Goal: Information Seeking & Learning: Find specific fact

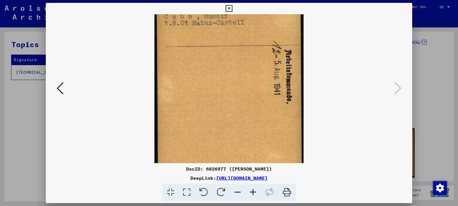
click at [59, 90] on icon at bounding box center [60, 89] width 7 height 14
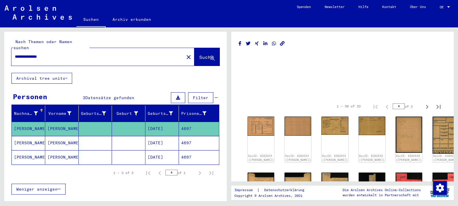
scroll to position [62, 0]
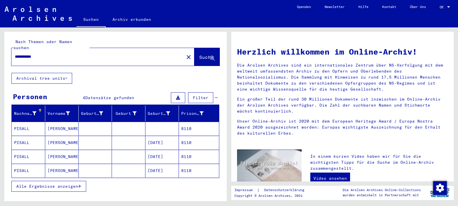
click at [62, 125] on mat-cell "[PERSON_NAME]" at bounding box center [61, 129] width 33 height 14
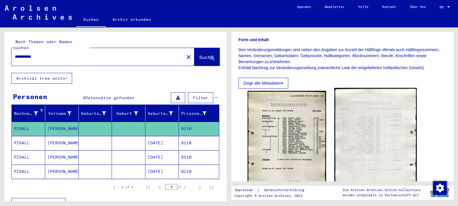
scroll to position [93, 0]
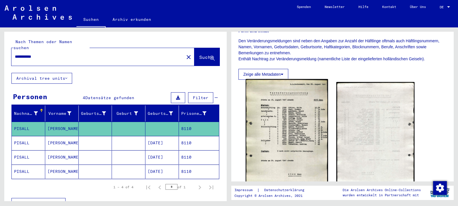
click at [292, 125] on img at bounding box center [286, 138] width 82 height 119
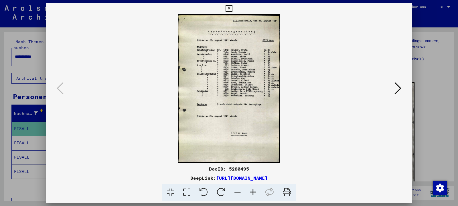
click at [256, 194] on icon at bounding box center [252, 192] width 15 height 17
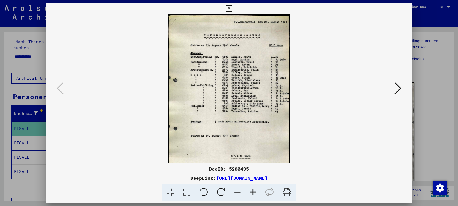
click at [256, 194] on icon at bounding box center [252, 192] width 15 height 17
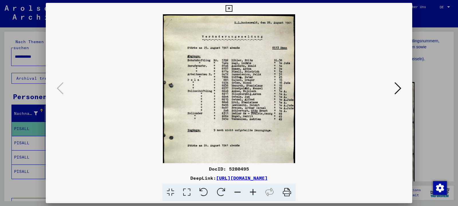
click at [256, 194] on icon at bounding box center [252, 192] width 15 height 17
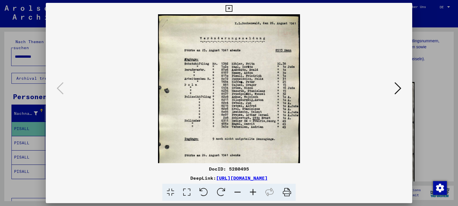
click at [256, 194] on icon at bounding box center [252, 192] width 15 height 17
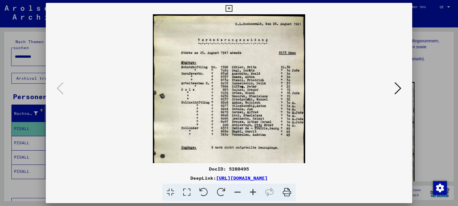
click at [256, 194] on icon at bounding box center [252, 192] width 15 height 17
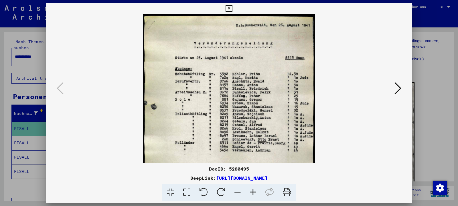
click at [256, 194] on icon at bounding box center [252, 192] width 15 height 17
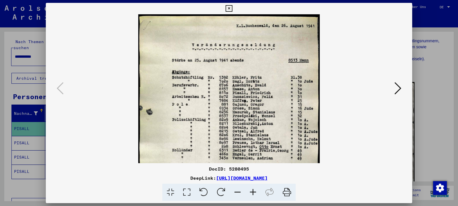
click at [256, 194] on icon at bounding box center [252, 192] width 15 height 17
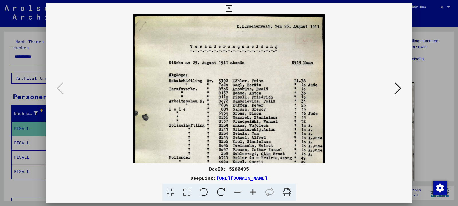
click at [232, 7] on icon at bounding box center [228, 8] width 7 height 7
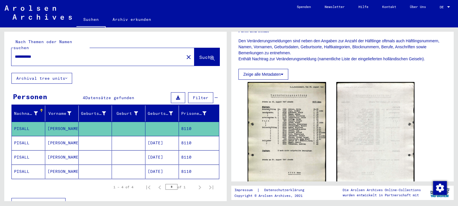
click at [53, 136] on mat-cell "[PERSON_NAME]" at bounding box center [61, 143] width 33 height 14
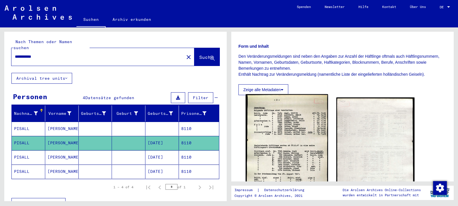
scroll to position [93, 0]
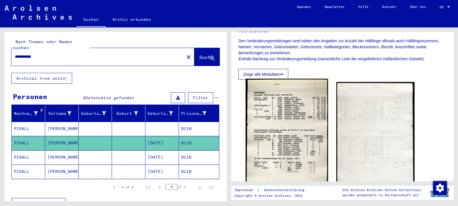
click at [296, 133] on img at bounding box center [286, 144] width 82 height 131
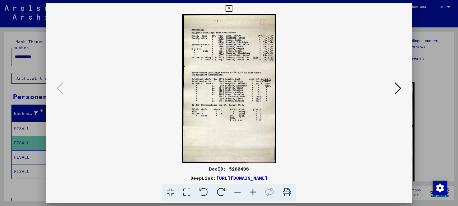
click at [252, 195] on icon at bounding box center [252, 192] width 15 height 17
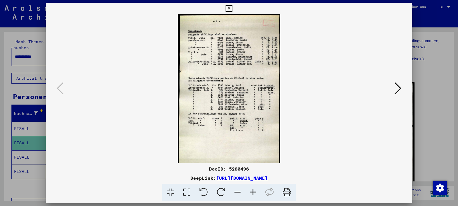
click at [252, 195] on icon at bounding box center [252, 192] width 15 height 17
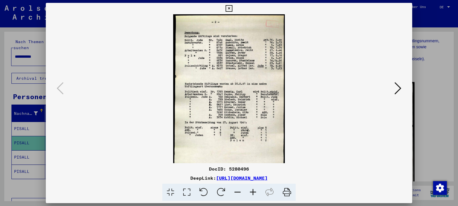
click at [252, 195] on icon at bounding box center [252, 192] width 15 height 17
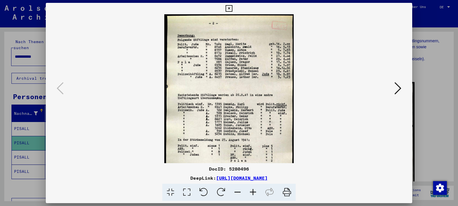
click at [252, 195] on icon at bounding box center [252, 192] width 15 height 17
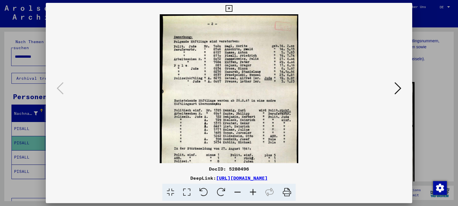
click at [252, 195] on icon at bounding box center [252, 192] width 15 height 17
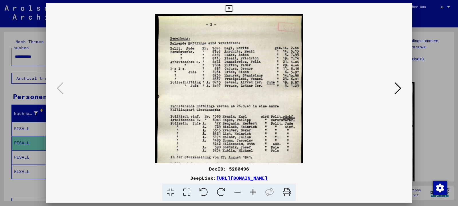
click at [252, 195] on icon at bounding box center [252, 192] width 15 height 17
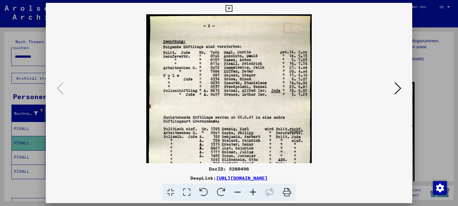
click at [252, 195] on icon at bounding box center [252, 192] width 15 height 17
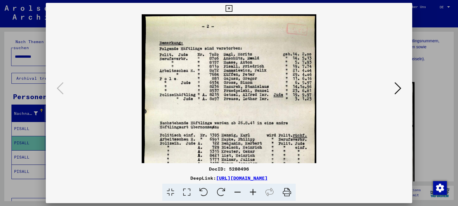
click at [252, 195] on icon at bounding box center [252, 192] width 15 height 17
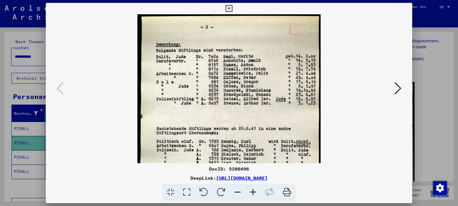
click at [252, 195] on icon at bounding box center [252, 192] width 15 height 17
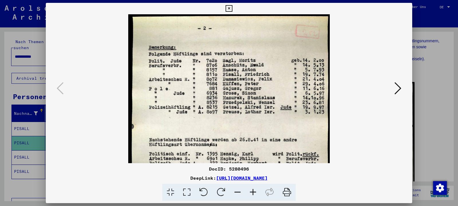
click at [232, 7] on icon at bounding box center [228, 8] width 7 height 7
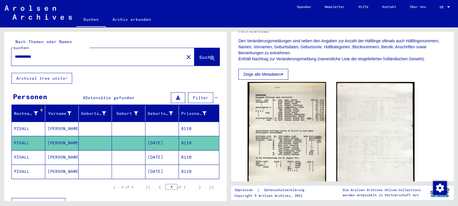
click at [60, 150] on mat-cell "[PERSON_NAME]" at bounding box center [61, 157] width 33 height 14
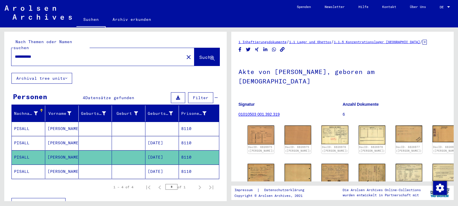
click at [58, 165] on mat-cell "[PERSON_NAME]" at bounding box center [61, 172] width 33 height 14
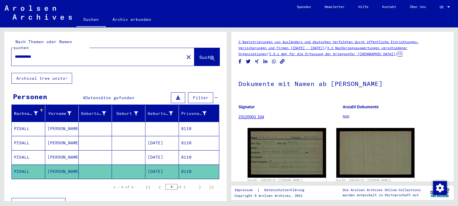
click at [58, 151] on mat-cell "[PERSON_NAME]" at bounding box center [61, 157] width 33 height 14
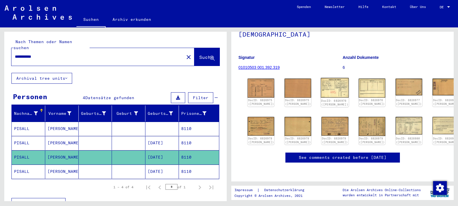
scroll to position [62, 0]
click at [264, 78] on img at bounding box center [261, 88] width 28 height 20
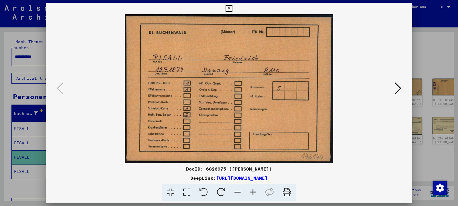
click at [399, 90] on icon at bounding box center [397, 89] width 7 height 14
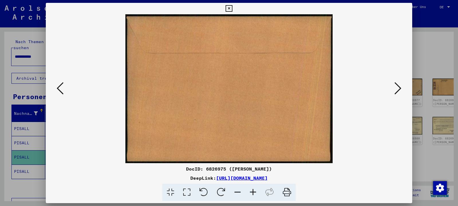
click at [399, 90] on icon at bounding box center [397, 89] width 7 height 14
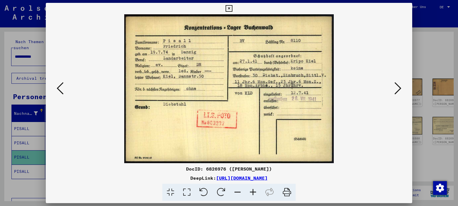
click at [399, 89] on icon at bounding box center [397, 89] width 7 height 14
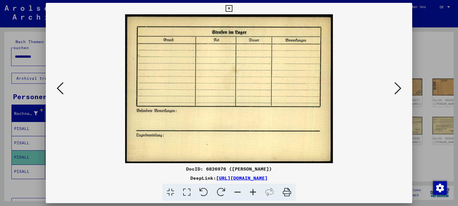
click at [399, 89] on icon at bounding box center [397, 89] width 7 height 14
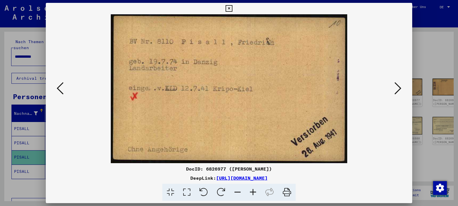
click at [399, 89] on icon at bounding box center [397, 89] width 7 height 14
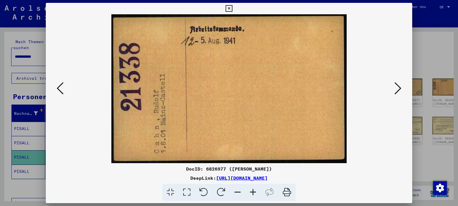
click at [399, 89] on icon at bounding box center [397, 89] width 7 height 14
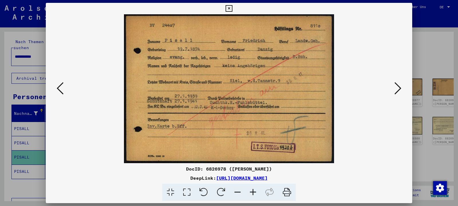
click at [58, 93] on icon at bounding box center [60, 89] width 7 height 14
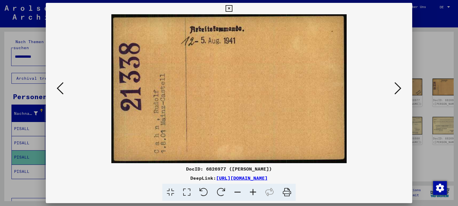
click at [400, 88] on icon at bounding box center [397, 89] width 7 height 14
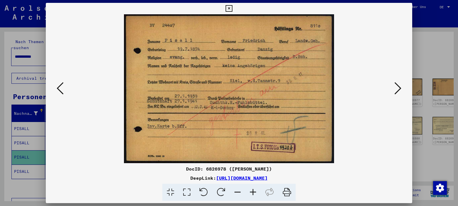
click at [400, 88] on icon at bounding box center [397, 89] width 7 height 14
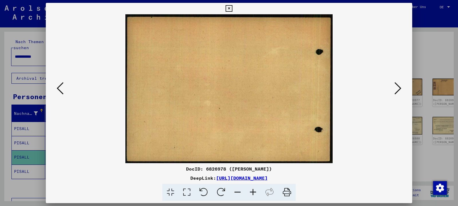
click at [400, 88] on icon at bounding box center [397, 89] width 7 height 14
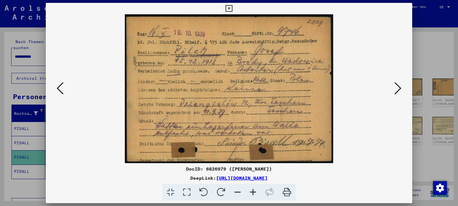
click at [399, 88] on icon at bounding box center [397, 89] width 7 height 14
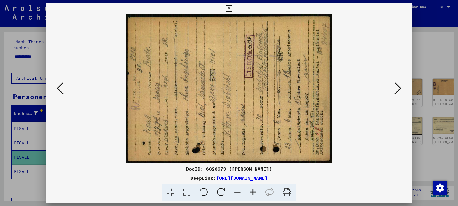
click at [399, 88] on icon at bounding box center [397, 89] width 7 height 14
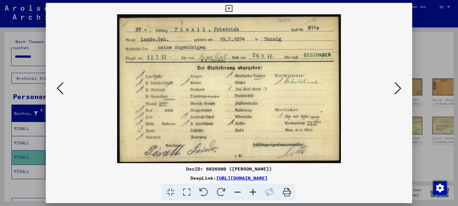
click at [399, 88] on icon at bounding box center [397, 89] width 7 height 14
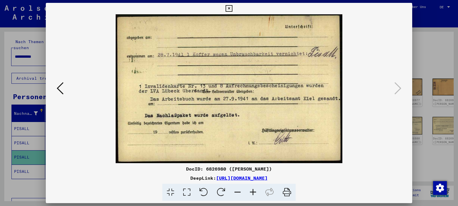
click at [232, 10] on icon at bounding box center [228, 8] width 7 height 7
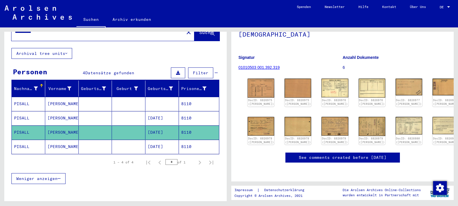
scroll to position [44, 0]
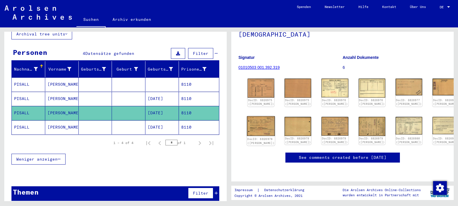
click at [268, 116] on img at bounding box center [261, 126] width 28 height 20
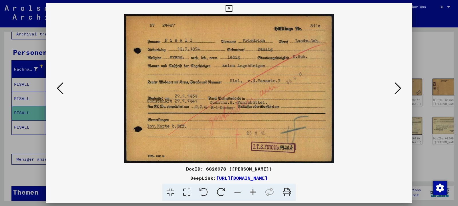
click at [398, 88] on icon at bounding box center [397, 89] width 7 height 14
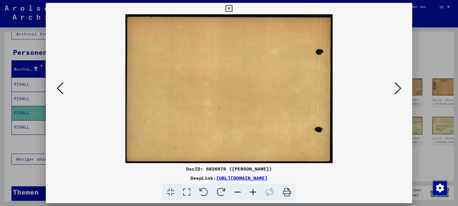
click at [398, 88] on icon at bounding box center [397, 89] width 7 height 14
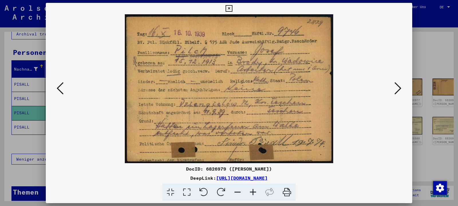
click at [398, 88] on icon at bounding box center [397, 89] width 7 height 14
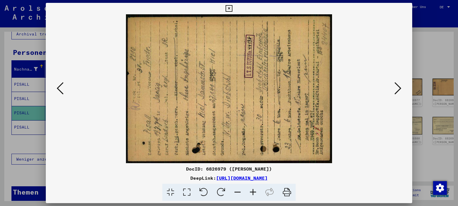
click at [398, 88] on icon at bounding box center [397, 89] width 7 height 14
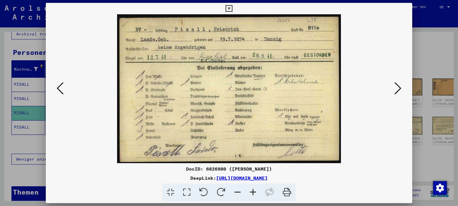
click at [398, 88] on icon at bounding box center [397, 89] width 7 height 14
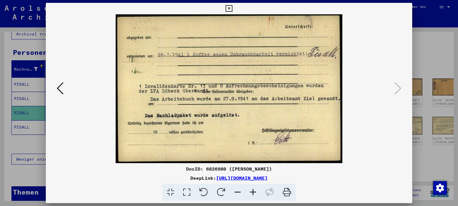
click at [61, 94] on icon at bounding box center [60, 89] width 7 height 14
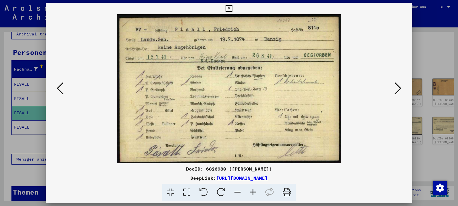
click at [61, 94] on icon at bounding box center [60, 89] width 7 height 14
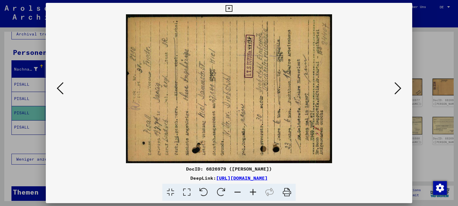
click at [61, 94] on icon at bounding box center [60, 89] width 7 height 14
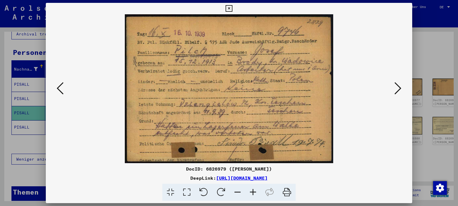
click at [61, 94] on icon at bounding box center [60, 89] width 7 height 14
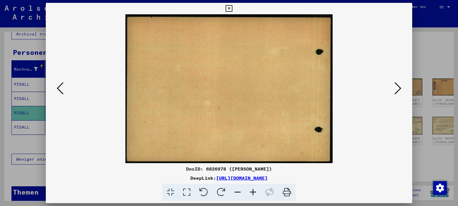
click at [61, 94] on icon at bounding box center [60, 89] width 7 height 14
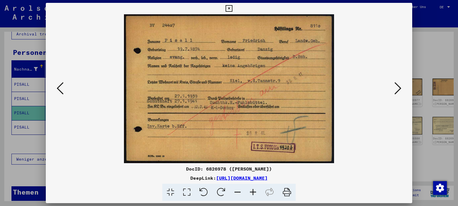
click at [61, 94] on icon at bounding box center [60, 89] width 7 height 14
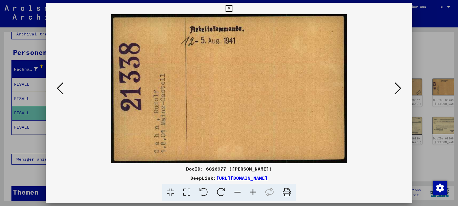
click at [61, 94] on icon at bounding box center [60, 89] width 7 height 14
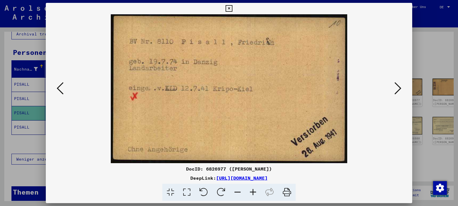
click at [61, 94] on icon at bounding box center [60, 89] width 7 height 14
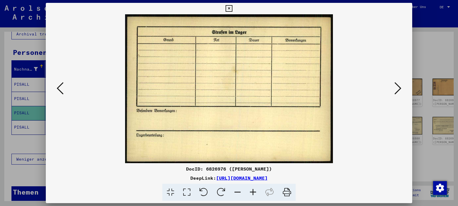
click at [61, 94] on icon at bounding box center [60, 89] width 7 height 14
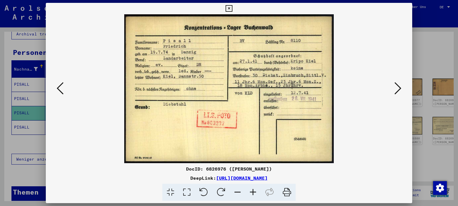
click at [61, 94] on icon at bounding box center [60, 89] width 7 height 14
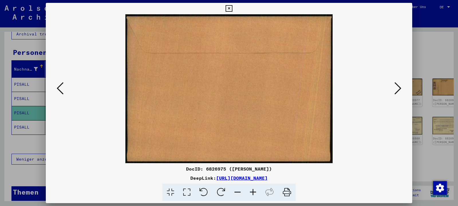
click at [61, 94] on icon at bounding box center [60, 89] width 7 height 14
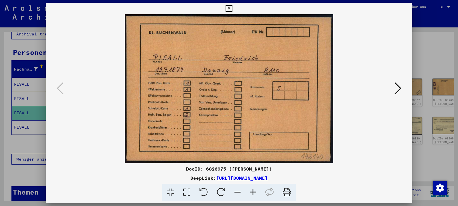
click at [398, 90] on icon at bounding box center [397, 89] width 7 height 14
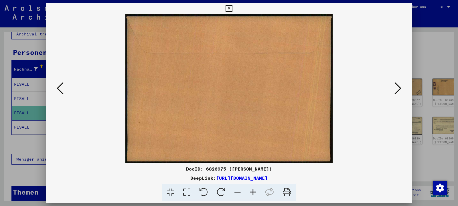
click at [398, 90] on icon at bounding box center [397, 89] width 7 height 14
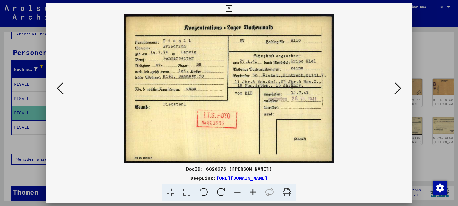
click at [398, 90] on icon at bounding box center [397, 89] width 7 height 14
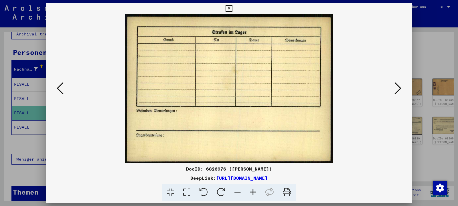
click at [398, 90] on icon at bounding box center [397, 89] width 7 height 14
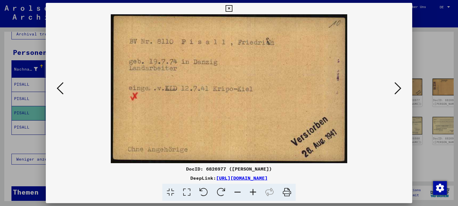
click at [398, 90] on icon at bounding box center [397, 89] width 7 height 14
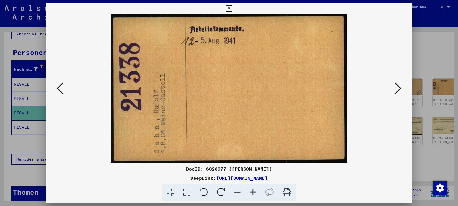
click at [398, 90] on icon at bounding box center [397, 89] width 7 height 14
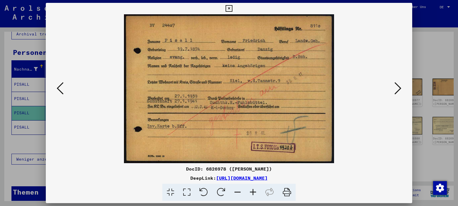
click at [232, 9] on icon at bounding box center [228, 8] width 7 height 7
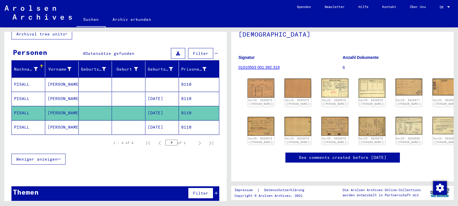
scroll to position [0, 0]
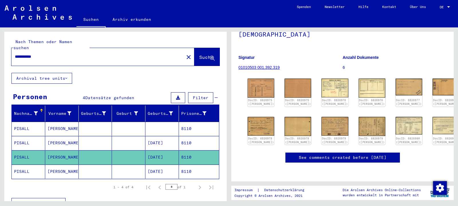
drag, startPoint x: 47, startPoint y: 52, endPoint x: 0, endPoint y: 56, distance: 46.8
click at [4, 56] on div "**********" at bounding box center [115, 119] width 222 height 174
drag, startPoint x: 47, startPoint y: 50, endPoint x: 13, endPoint y: 56, distance: 34.5
click at [15, 56] on input "**********" at bounding box center [98, 57] width 166 height 6
paste input "text"
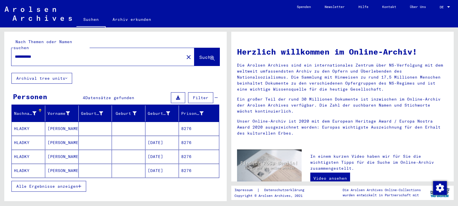
click at [56, 123] on mat-cell "[PERSON_NAME]" at bounding box center [61, 129] width 33 height 14
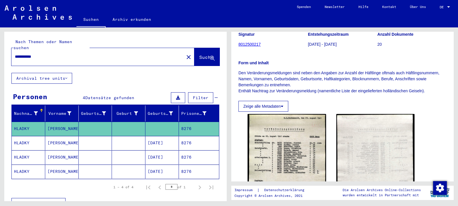
scroll to position [62, 0]
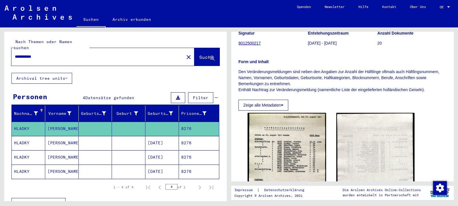
click at [53, 136] on mat-cell "[PERSON_NAME]" at bounding box center [61, 143] width 33 height 14
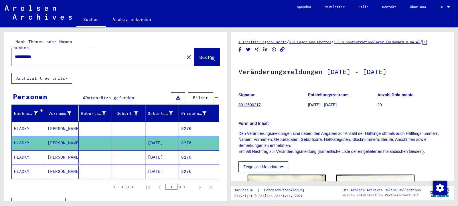
scroll to position [31, 0]
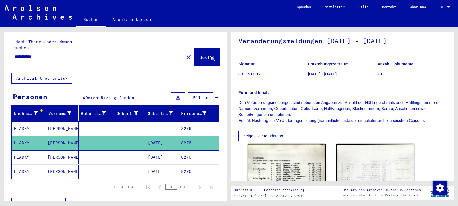
click at [52, 151] on mat-cell "[PERSON_NAME]" at bounding box center [61, 157] width 33 height 14
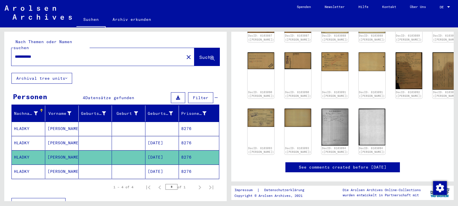
scroll to position [87, 0]
click at [49, 167] on mat-cell "[PERSON_NAME]" at bounding box center [61, 172] width 33 height 14
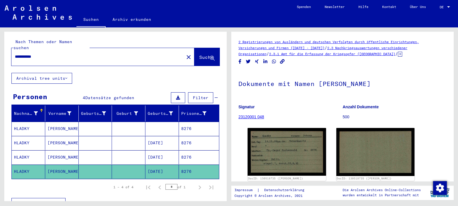
click at [57, 151] on mat-cell "[PERSON_NAME]" at bounding box center [61, 157] width 33 height 14
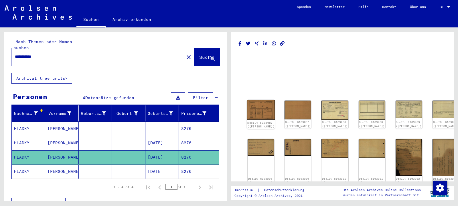
click at [267, 109] on img at bounding box center [261, 110] width 28 height 20
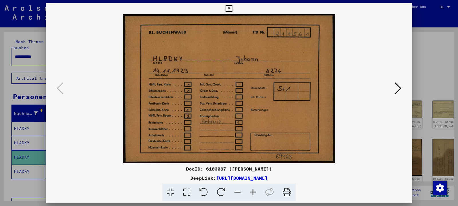
click at [398, 90] on icon at bounding box center [397, 89] width 7 height 14
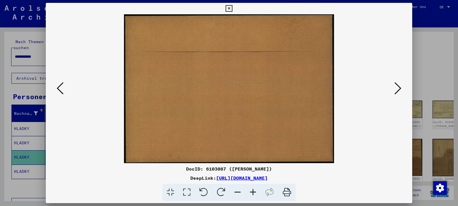
click at [398, 90] on icon at bounding box center [397, 89] width 7 height 14
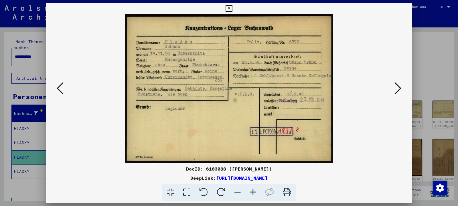
click at [398, 90] on icon at bounding box center [397, 89] width 7 height 14
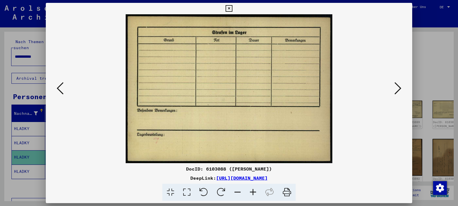
click at [398, 90] on icon at bounding box center [397, 89] width 7 height 14
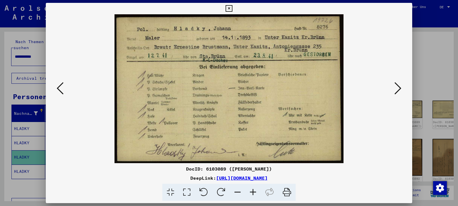
click at [397, 90] on icon at bounding box center [397, 89] width 7 height 14
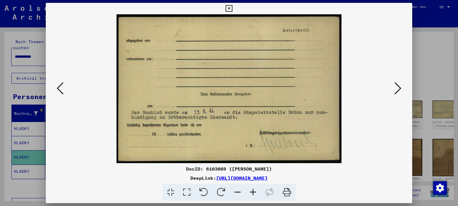
click at [397, 90] on icon at bounding box center [397, 89] width 7 height 14
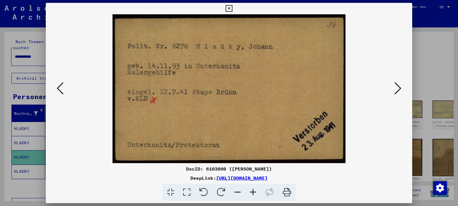
click at [397, 90] on icon at bounding box center [397, 89] width 7 height 14
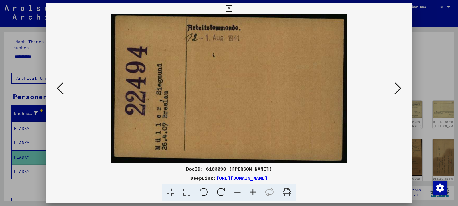
click at [397, 90] on icon at bounding box center [397, 89] width 7 height 14
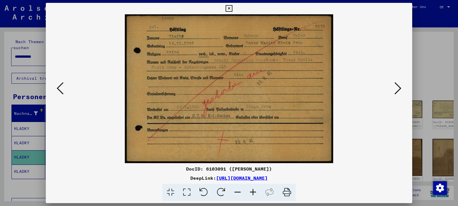
drag, startPoint x: 406, startPoint y: 9, endPoint x: 338, endPoint y: 8, distance: 67.2
click at [234, 9] on button at bounding box center [229, 8] width 10 height 11
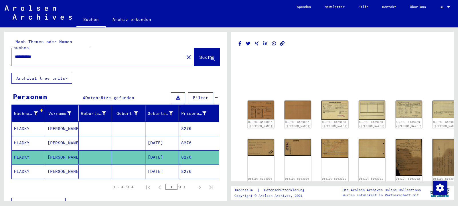
drag, startPoint x: 69, startPoint y: 48, endPoint x: 0, endPoint y: 49, distance: 68.7
click at [15, 54] on input "**********" at bounding box center [98, 57] width 166 height 6
paste input "text"
click at [199, 54] on span "Suche" at bounding box center [206, 57] width 14 height 6
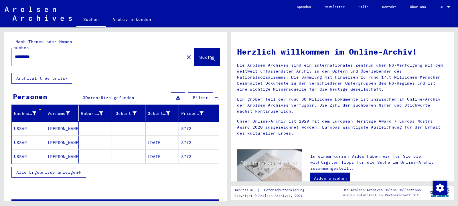
click at [25, 137] on mat-cell "USSAR" at bounding box center [28, 143] width 33 height 14
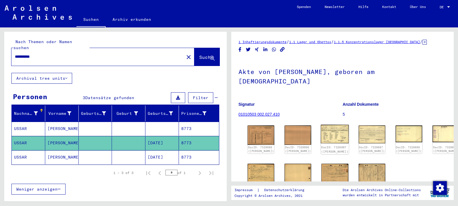
click at [321, 127] on img at bounding box center [335, 134] width 28 height 19
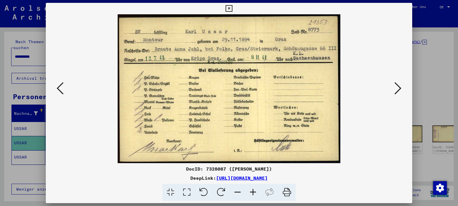
click at [399, 85] on icon at bounding box center [397, 89] width 7 height 14
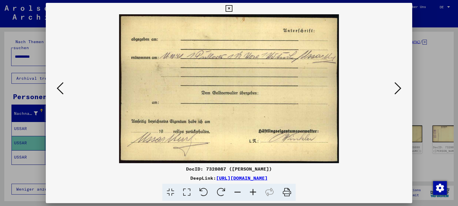
click at [399, 88] on icon at bounding box center [397, 89] width 7 height 14
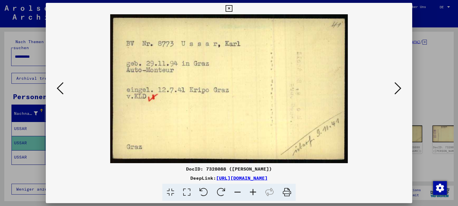
click at [399, 88] on icon at bounding box center [397, 89] width 7 height 14
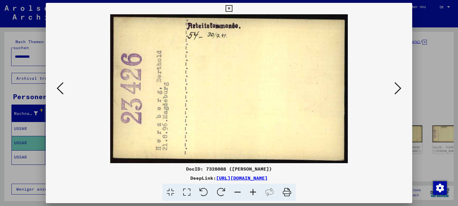
click at [399, 88] on icon at bounding box center [397, 89] width 7 height 14
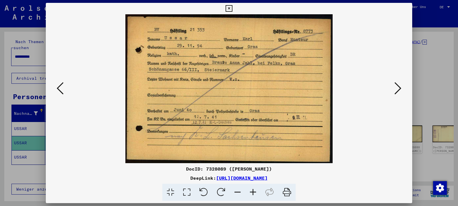
click at [232, 7] on icon at bounding box center [228, 8] width 7 height 7
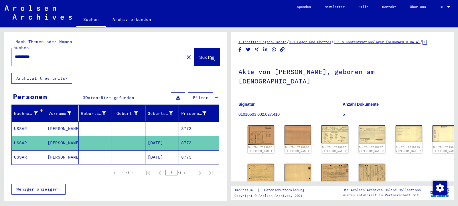
drag, startPoint x: 48, startPoint y: 53, endPoint x: 11, endPoint y: 54, distance: 37.2
click at [15, 54] on input "**********" at bounding box center [98, 57] width 166 height 6
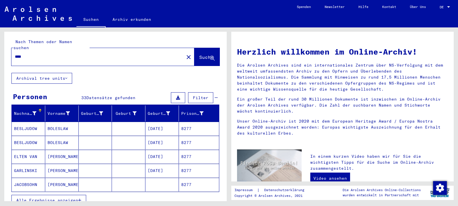
click at [80, 199] on icon "button" at bounding box center [79, 201] width 3 height 4
click at [82, 56] on div "****" at bounding box center [94, 56] width 166 height 13
click at [84, 54] on input "****" at bounding box center [96, 57] width 162 height 6
click at [28, 150] on mat-cell "[PERSON_NAME]" at bounding box center [28, 157] width 33 height 14
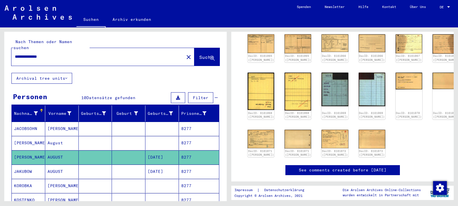
scroll to position [185, 0]
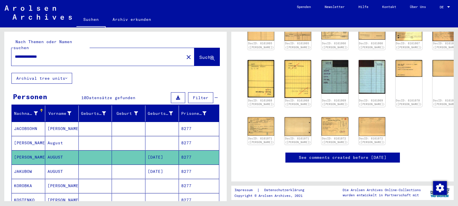
click at [24, 182] on icon at bounding box center [24, 183] width 14 height 23
click at [50, 179] on mat-cell "[PERSON_NAME]" at bounding box center [61, 186] width 33 height 14
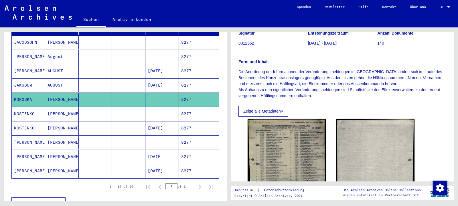
scroll to position [93, 0]
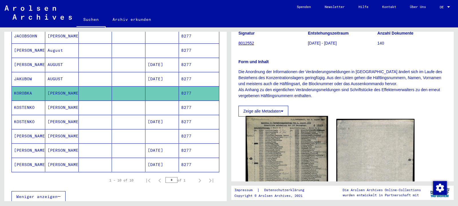
click at [275, 151] on img at bounding box center [286, 174] width 82 height 116
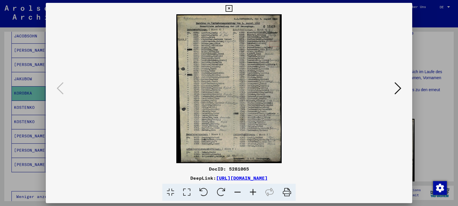
click at [254, 191] on icon at bounding box center [252, 192] width 15 height 17
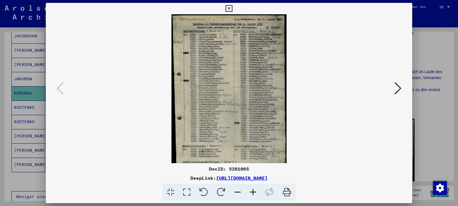
click at [254, 191] on icon at bounding box center [252, 192] width 15 height 17
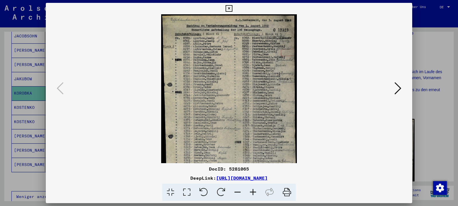
click at [254, 191] on icon at bounding box center [252, 192] width 15 height 17
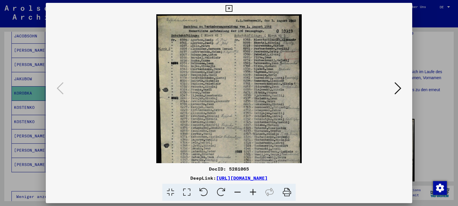
click at [254, 191] on icon at bounding box center [252, 192] width 15 height 17
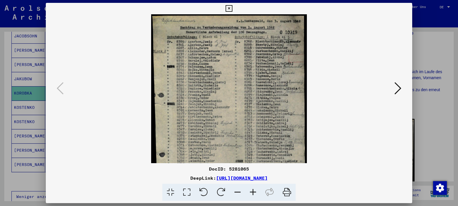
click at [254, 191] on icon at bounding box center [252, 192] width 15 height 17
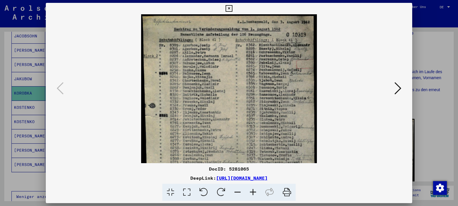
click at [254, 191] on icon at bounding box center [252, 192] width 15 height 17
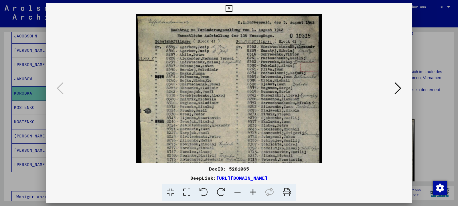
click at [254, 191] on icon at bounding box center [252, 192] width 15 height 17
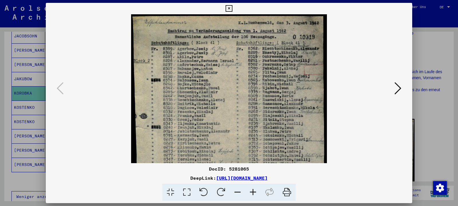
click at [254, 191] on icon at bounding box center [252, 192] width 15 height 17
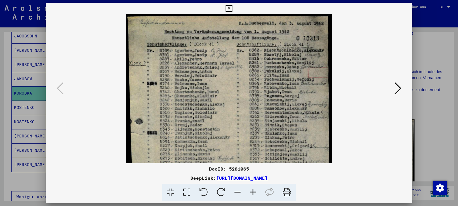
click at [254, 191] on icon at bounding box center [252, 192] width 15 height 17
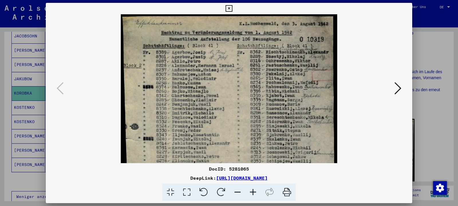
click at [254, 191] on icon at bounding box center [252, 192] width 15 height 17
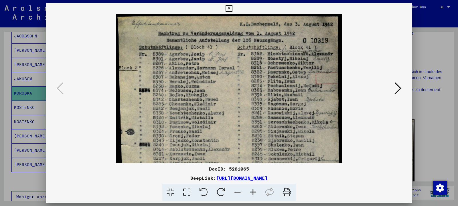
click at [232, 10] on icon at bounding box center [228, 8] width 7 height 7
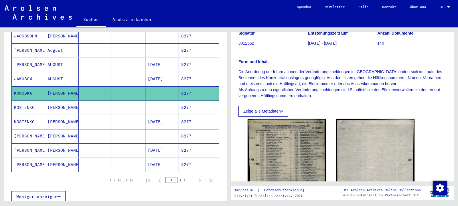
click at [28, 145] on mat-cell "[PERSON_NAME]" at bounding box center [28, 151] width 33 height 14
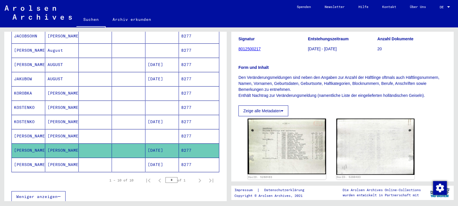
scroll to position [62, 0]
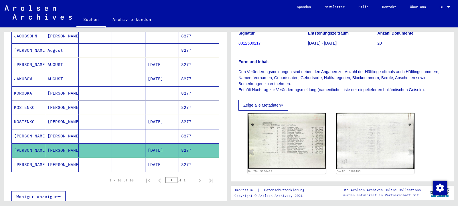
click at [34, 159] on mat-cell "[PERSON_NAME]" at bounding box center [28, 165] width 33 height 14
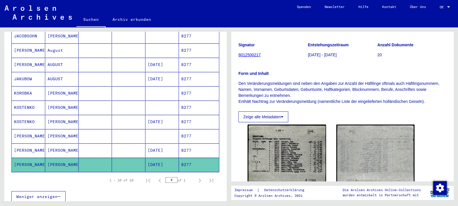
scroll to position [62, 0]
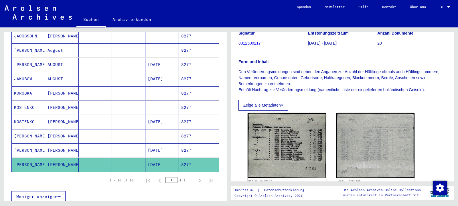
click at [29, 130] on mat-cell "[PERSON_NAME]" at bounding box center [28, 136] width 33 height 14
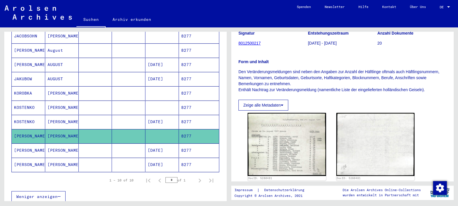
scroll to position [62, 0]
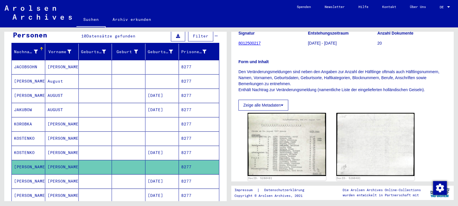
click at [33, 61] on mat-cell "JACOBSOHN" at bounding box center [28, 67] width 33 height 14
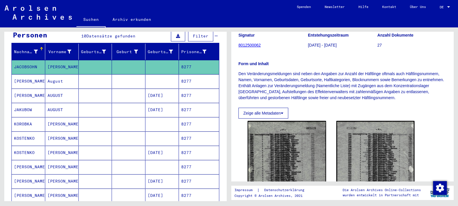
scroll to position [62, 0]
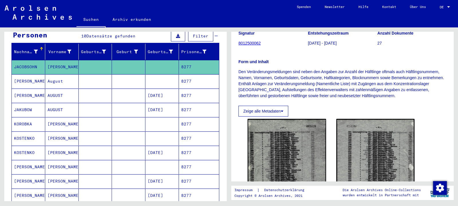
click at [33, 75] on mat-cell "[PERSON_NAME]" at bounding box center [28, 81] width 33 height 14
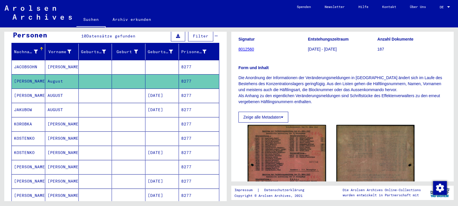
scroll to position [62, 0]
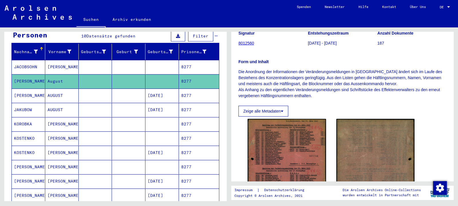
click at [23, 89] on mat-cell "[PERSON_NAME]" at bounding box center [28, 96] width 33 height 14
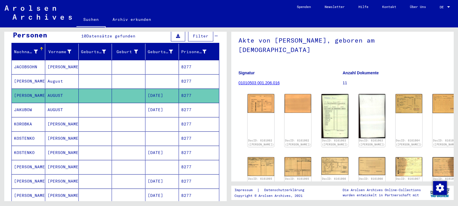
scroll to position [31, 0]
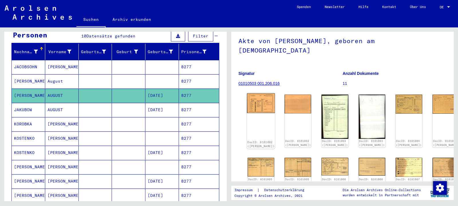
click at [261, 95] on img at bounding box center [261, 104] width 28 height 20
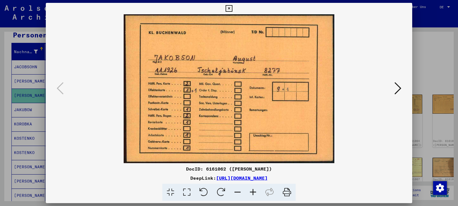
click at [398, 92] on icon at bounding box center [397, 89] width 7 height 14
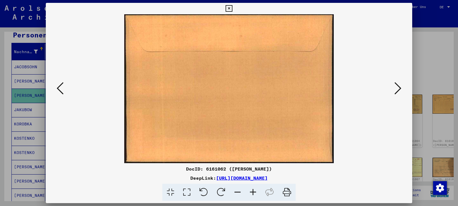
click at [398, 92] on icon at bounding box center [397, 89] width 7 height 14
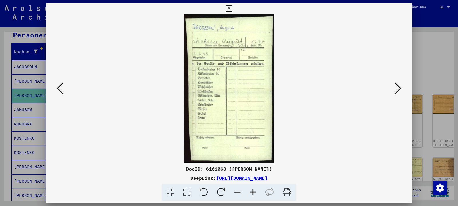
click at [58, 93] on icon at bounding box center [60, 89] width 7 height 14
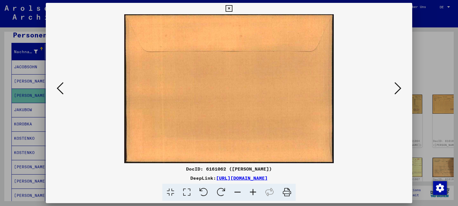
click at [58, 93] on icon at bounding box center [60, 89] width 7 height 14
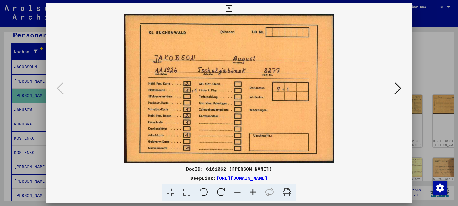
click at [398, 87] on icon at bounding box center [397, 89] width 7 height 14
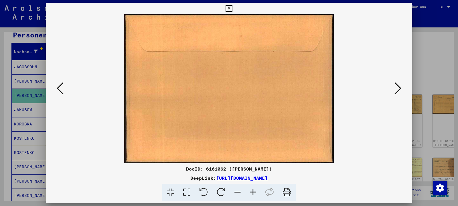
click at [398, 87] on icon at bounding box center [397, 89] width 7 height 14
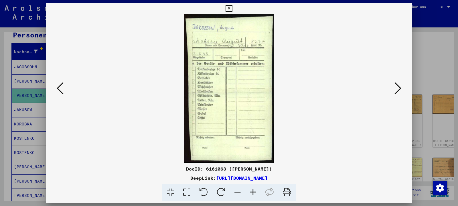
click at [398, 87] on icon at bounding box center [397, 89] width 7 height 14
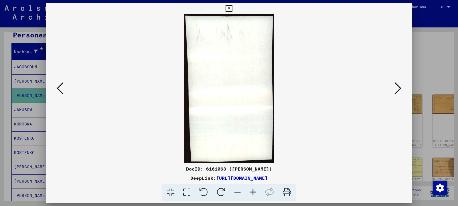
click at [398, 87] on icon at bounding box center [397, 89] width 7 height 14
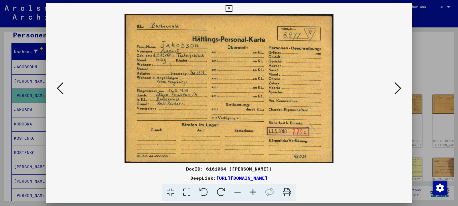
click at [398, 87] on icon at bounding box center [397, 89] width 7 height 14
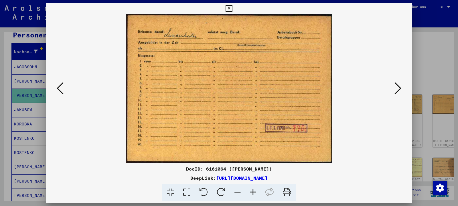
click at [398, 87] on icon at bounding box center [397, 89] width 7 height 14
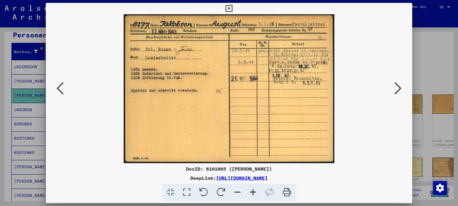
click at [398, 87] on icon at bounding box center [397, 89] width 7 height 14
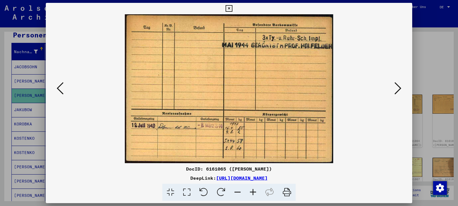
click at [398, 88] on icon at bounding box center [397, 89] width 7 height 14
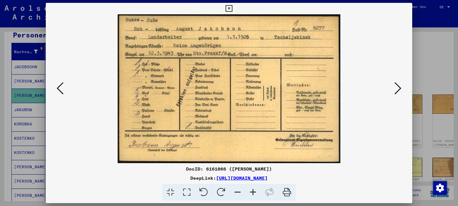
click at [398, 88] on icon at bounding box center [397, 89] width 7 height 14
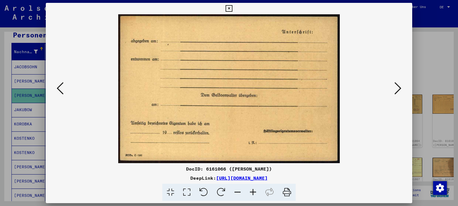
click at [398, 88] on icon at bounding box center [397, 89] width 7 height 14
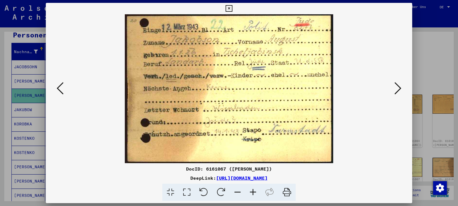
click at [398, 88] on icon at bounding box center [397, 89] width 7 height 14
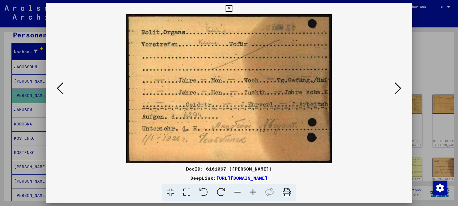
click at [398, 89] on icon at bounding box center [397, 89] width 7 height 14
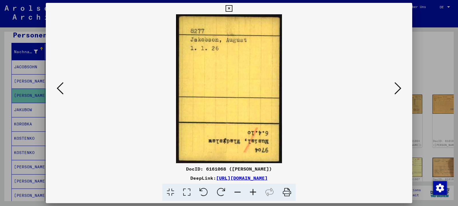
click at [398, 89] on icon at bounding box center [397, 89] width 7 height 14
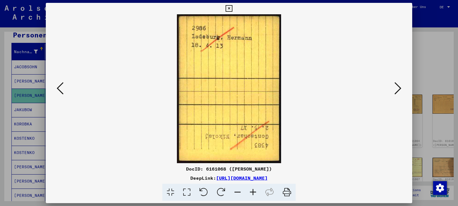
click at [398, 89] on icon at bounding box center [397, 89] width 7 height 14
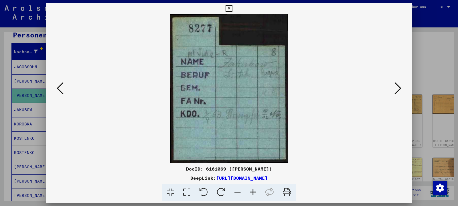
click at [61, 88] on icon at bounding box center [60, 89] width 7 height 14
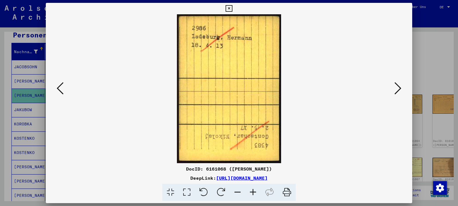
click at [61, 88] on icon at bounding box center [60, 89] width 7 height 14
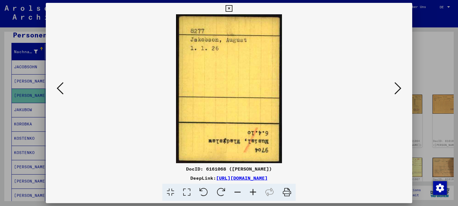
click at [232, 11] on icon at bounding box center [228, 8] width 7 height 7
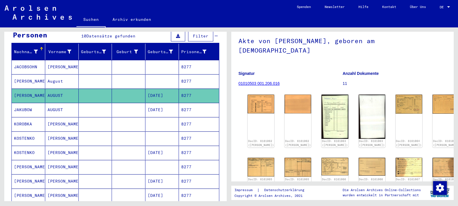
click at [31, 117] on mat-cell "KOROBKA" at bounding box center [28, 124] width 33 height 14
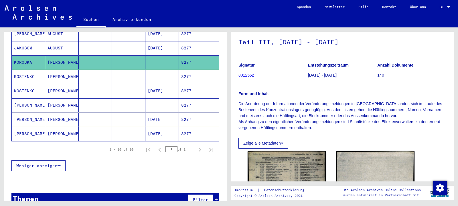
scroll to position [31, 0]
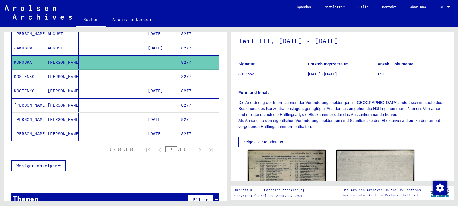
click at [25, 71] on mat-cell "KOSTENKO" at bounding box center [28, 77] width 33 height 14
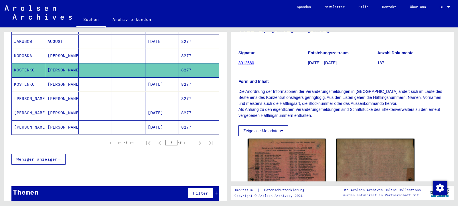
scroll to position [62, 0]
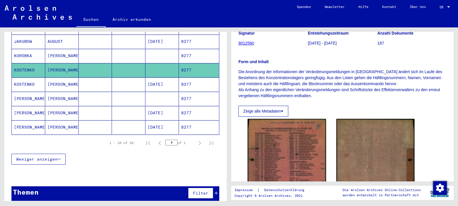
click at [36, 79] on mat-cell "KOSTENKO" at bounding box center [28, 85] width 33 height 14
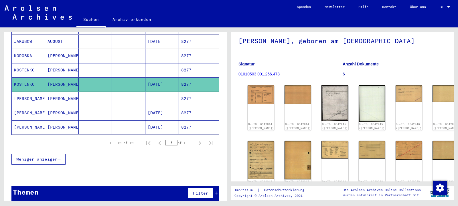
scroll to position [62, 0]
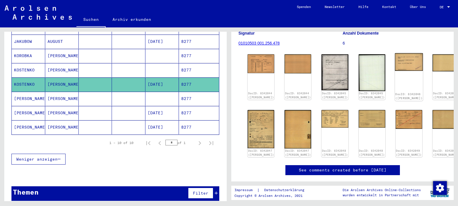
click at [395, 66] on img at bounding box center [409, 62] width 28 height 18
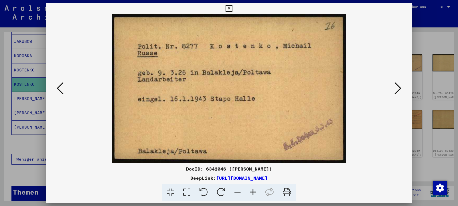
click at [397, 88] on icon at bounding box center [397, 89] width 7 height 14
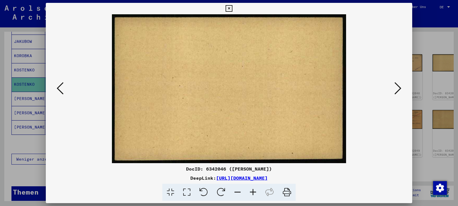
click at [397, 88] on icon at bounding box center [397, 89] width 7 height 14
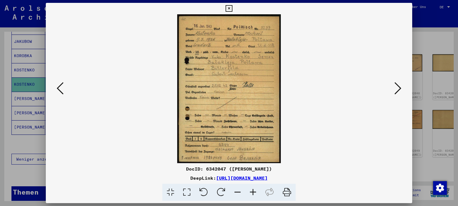
click at [397, 88] on icon at bounding box center [397, 89] width 7 height 14
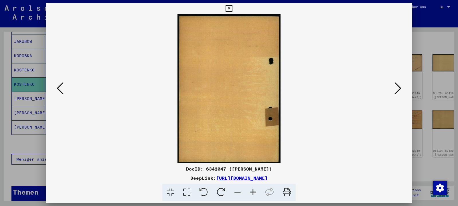
click at [397, 88] on icon at bounding box center [397, 89] width 7 height 14
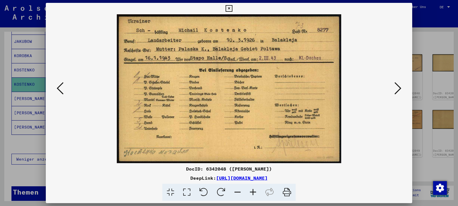
click at [397, 88] on icon at bounding box center [397, 89] width 7 height 14
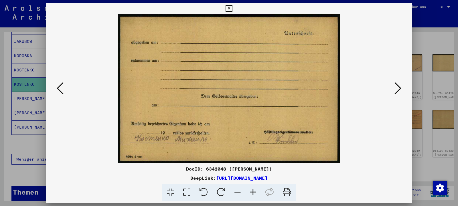
click at [397, 88] on icon at bounding box center [397, 89] width 7 height 14
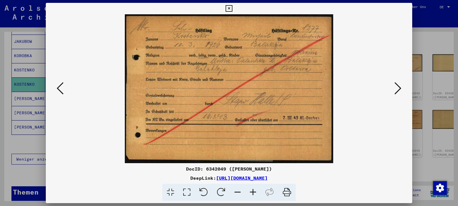
drag, startPoint x: 407, startPoint y: 12, endPoint x: 403, endPoint y: 15, distance: 5.2
click at [234, 12] on button at bounding box center [229, 8] width 10 height 11
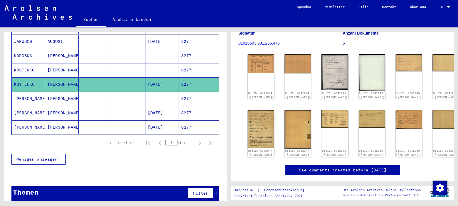
scroll to position [0, 0]
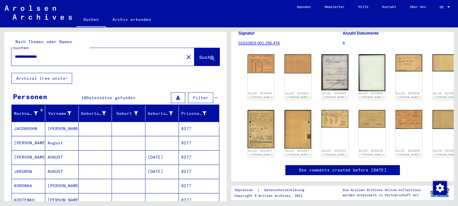
click at [25, 54] on input "**********" at bounding box center [98, 57] width 166 height 6
click at [199, 54] on span "Suche" at bounding box center [206, 57] width 14 height 6
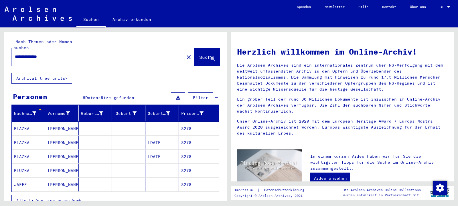
click at [80, 199] on icon "button" at bounding box center [79, 201] width 3 height 4
click at [22, 137] on mat-cell "BLAZKA" at bounding box center [28, 143] width 33 height 14
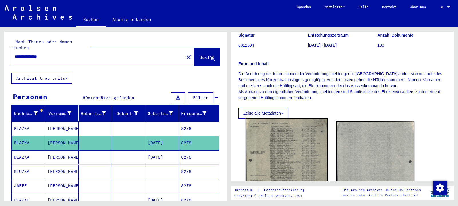
scroll to position [93, 0]
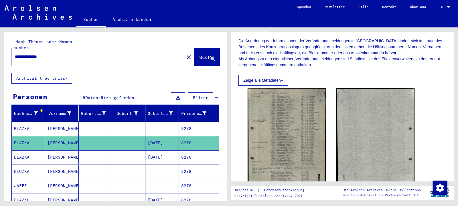
click at [24, 150] on mat-cell "BLAZKA" at bounding box center [28, 157] width 33 height 14
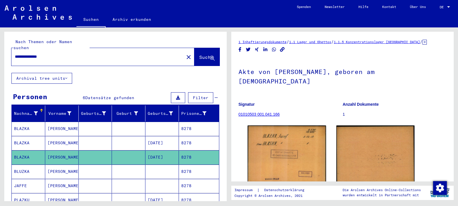
click at [27, 167] on mat-cell "BLUZKA" at bounding box center [28, 172] width 33 height 14
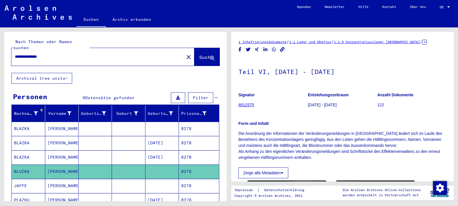
click at [31, 122] on mat-cell "BLAZKA" at bounding box center [28, 129] width 33 height 14
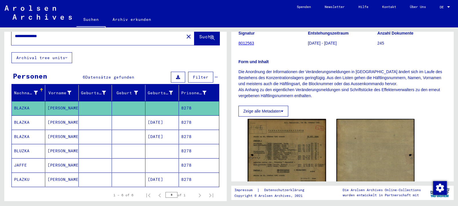
scroll to position [31, 0]
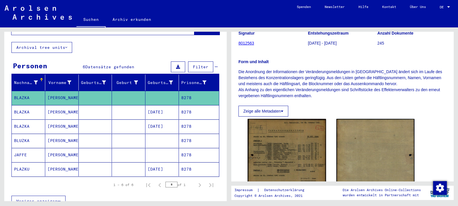
click at [26, 163] on mat-cell "PLAZKU" at bounding box center [28, 170] width 33 height 14
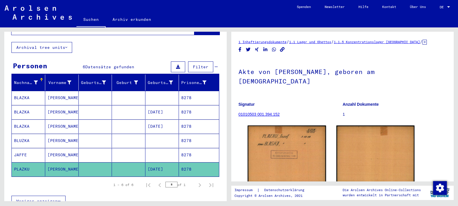
click at [20, 150] on mat-cell "JAFFE" at bounding box center [28, 155] width 33 height 14
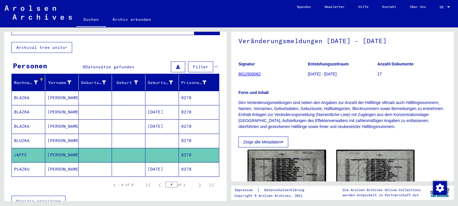
scroll to position [62, 0]
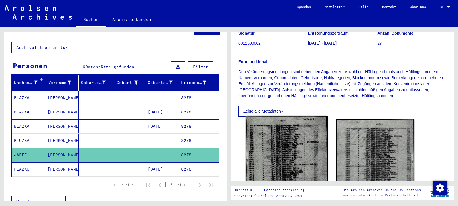
click at [315, 143] on img at bounding box center [286, 175] width 82 height 119
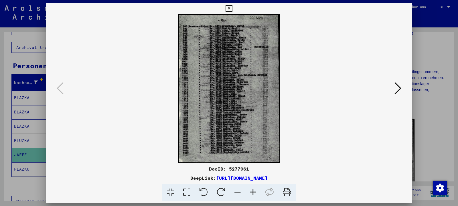
click at [255, 192] on icon at bounding box center [252, 192] width 15 height 17
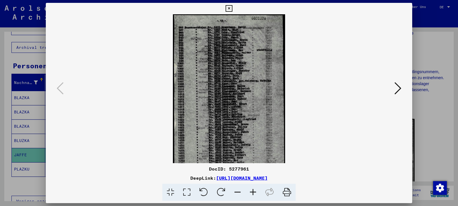
click at [255, 192] on icon at bounding box center [252, 192] width 15 height 17
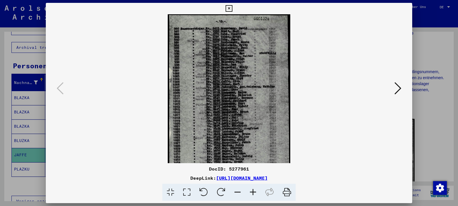
click at [255, 192] on icon at bounding box center [252, 192] width 15 height 17
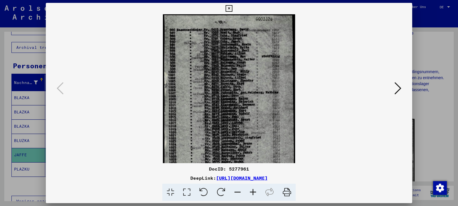
click at [255, 192] on icon at bounding box center [252, 192] width 15 height 17
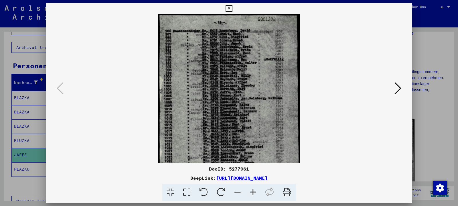
click at [255, 192] on icon at bounding box center [252, 192] width 15 height 17
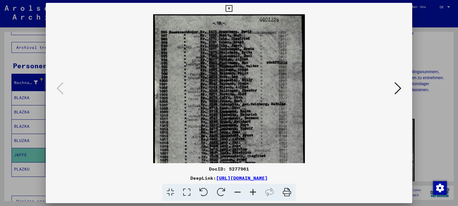
click at [255, 192] on icon at bounding box center [252, 192] width 15 height 17
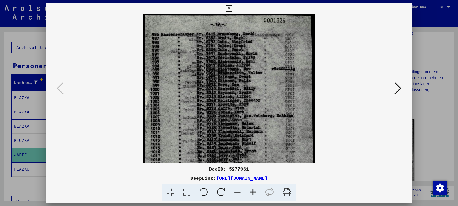
click at [255, 192] on icon at bounding box center [252, 192] width 15 height 17
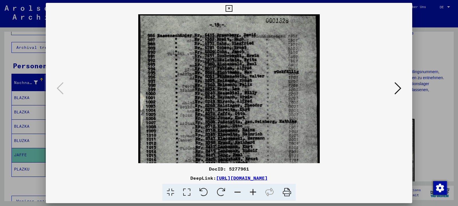
click at [255, 192] on icon at bounding box center [252, 192] width 15 height 17
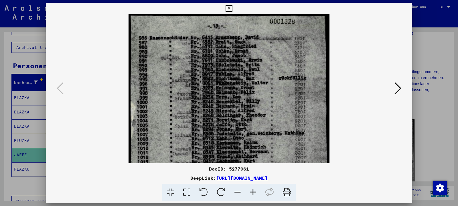
click at [255, 192] on icon at bounding box center [252, 192] width 15 height 17
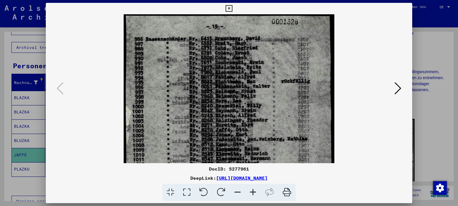
click at [255, 192] on icon at bounding box center [252, 192] width 15 height 17
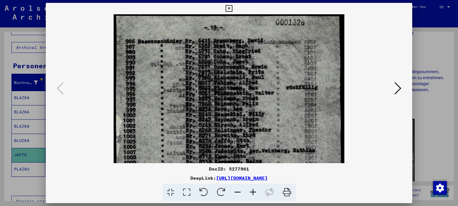
click at [255, 192] on icon at bounding box center [252, 192] width 15 height 17
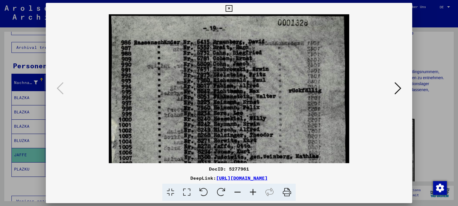
click at [232, 9] on icon at bounding box center [228, 8] width 7 height 7
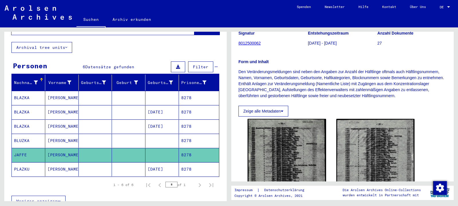
click at [28, 134] on mat-cell "BLUZKA" at bounding box center [28, 141] width 33 height 14
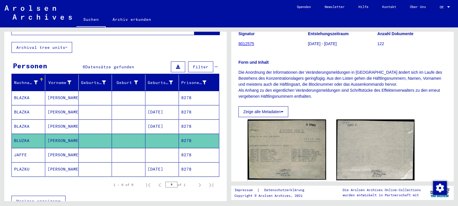
scroll to position [62, 0]
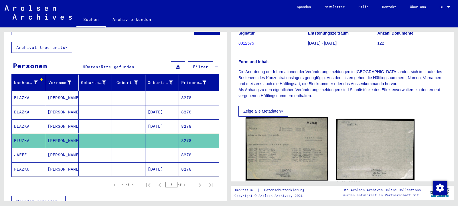
click at [274, 157] on img at bounding box center [286, 149] width 82 height 64
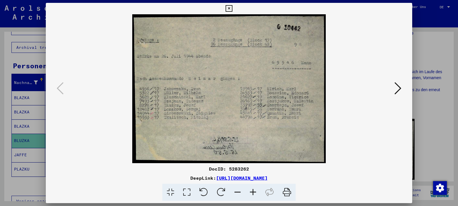
click at [232, 9] on icon at bounding box center [228, 8] width 7 height 7
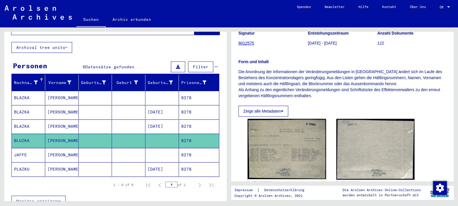
click at [30, 120] on mat-cell "BLAZKA" at bounding box center [28, 127] width 33 height 14
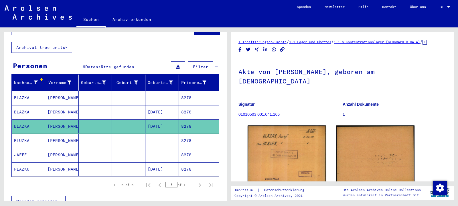
click at [26, 106] on mat-cell "BLAZKA" at bounding box center [28, 112] width 33 height 14
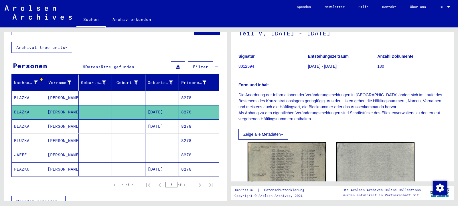
scroll to position [62, 0]
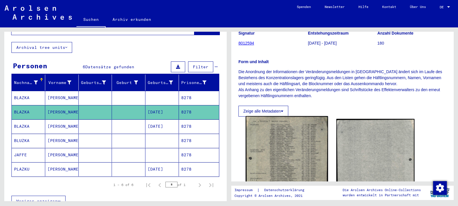
click at [295, 145] on img at bounding box center [286, 171] width 82 height 110
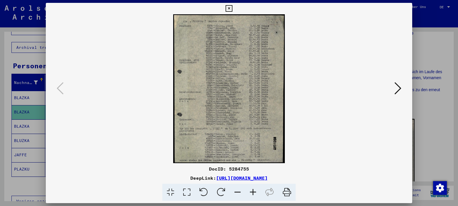
click at [251, 193] on icon at bounding box center [252, 192] width 15 height 17
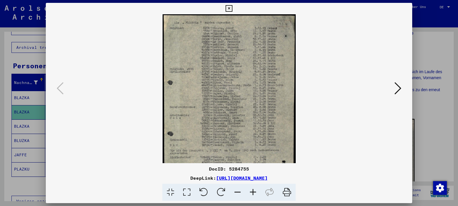
click at [251, 193] on icon at bounding box center [252, 192] width 15 height 17
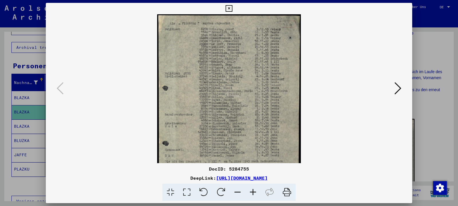
click at [251, 193] on icon at bounding box center [252, 192] width 15 height 17
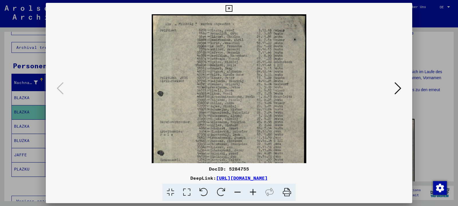
click at [251, 193] on icon at bounding box center [252, 192] width 15 height 17
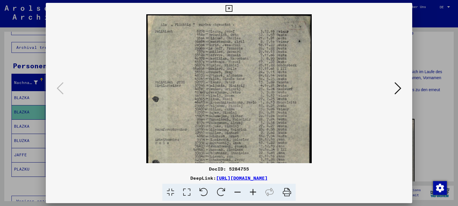
click at [251, 193] on icon at bounding box center [252, 192] width 15 height 17
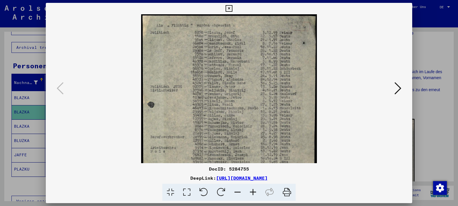
click at [251, 193] on icon at bounding box center [252, 192] width 15 height 17
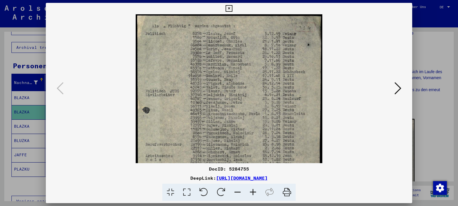
click at [251, 193] on icon at bounding box center [252, 192] width 15 height 17
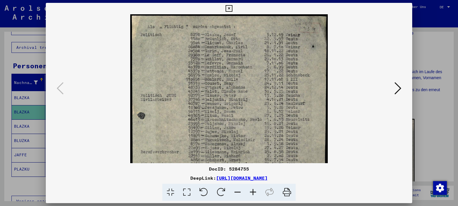
click at [251, 193] on icon at bounding box center [252, 192] width 15 height 17
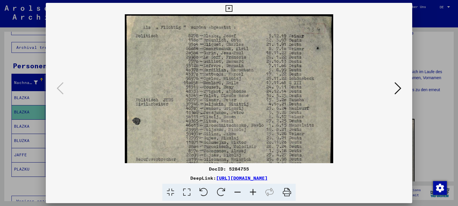
click at [251, 193] on icon at bounding box center [252, 192] width 15 height 17
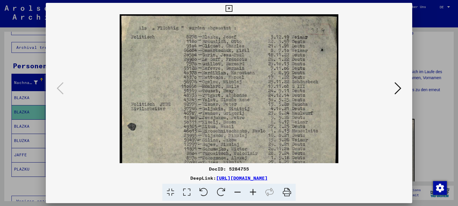
click at [251, 193] on icon at bounding box center [252, 192] width 15 height 17
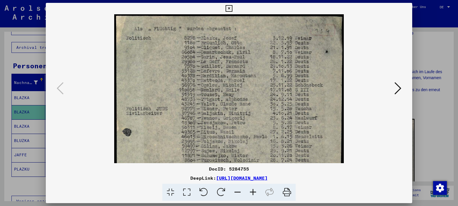
click at [251, 193] on icon at bounding box center [252, 192] width 15 height 17
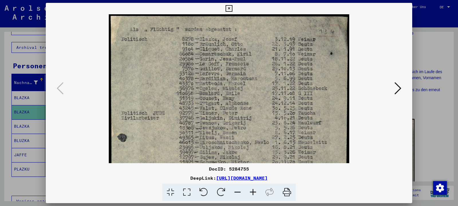
click at [251, 193] on icon at bounding box center [252, 192] width 15 height 17
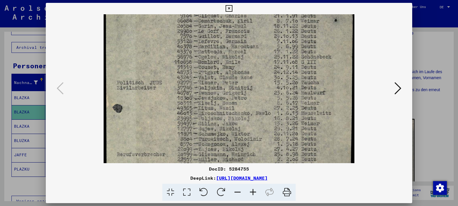
drag, startPoint x: 332, startPoint y: 122, endPoint x: 330, endPoint y: 87, distance: 35.0
click at [330, 87] on img at bounding box center [229, 146] width 251 height 335
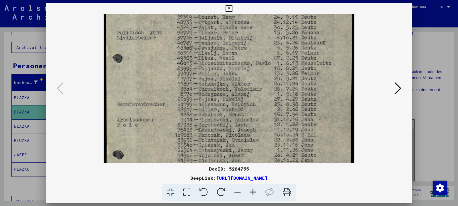
drag, startPoint x: 329, startPoint y: 142, endPoint x: 333, endPoint y: 92, distance: 50.2
click at [333, 92] on img at bounding box center [229, 96] width 251 height 335
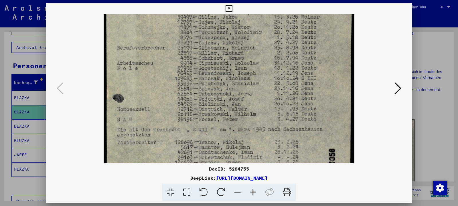
drag, startPoint x: 326, startPoint y: 135, endPoint x: 327, endPoint y: 79, distance: 56.6
click at [327, 79] on img at bounding box center [229, 40] width 251 height 335
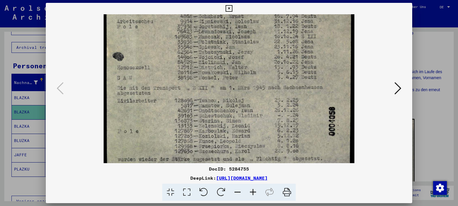
scroll to position [186, 0]
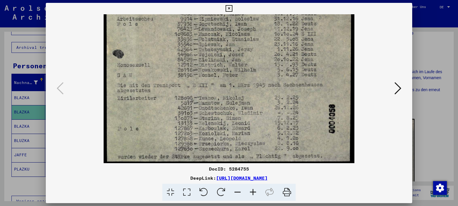
drag, startPoint x: 329, startPoint y: 121, endPoint x: 330, endPoint y: 68, distance: 53.2
drag, startPoint x: 409, startPoint y: 5, endPoint x: 367, endPoint y: 15, distance: 42.3
click at [232, 5] on icon at bounding box center [228, 8] width 7 height 7
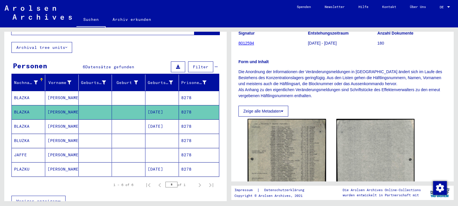
click at [23, 91] on mat-cell "BLAZKA" at bounding box center [28, 98] width 33 height 14
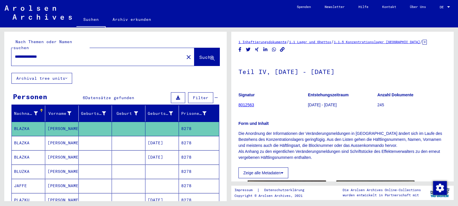
click at [25, 54] on input "**********" at bounding box center [98, 57] width 166 height 6
drag, startPoint x: 54, startPoint y: 53, endPoint x: 22, endPoint y: 57, distance: 32.3
click at [22, 57] on input "**********" at bounding box center [98, 57] width 166 height 6
type input "****"
click at [199, 54] on span "Suche" at bounding box center [206, 57] width 14 height 6
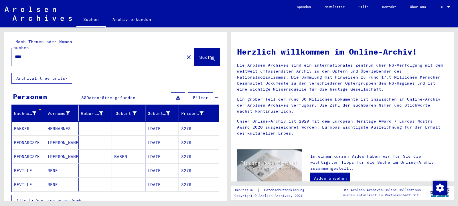
click at [78, 198] on span "Alle Ergebnisse anzeigen" at bounding box center [47, 200] width 62 height 5
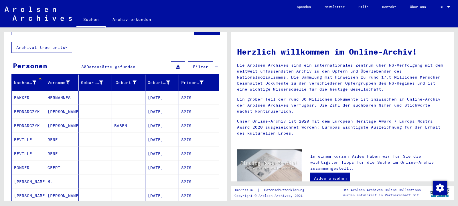
scroll to position [62, 0]
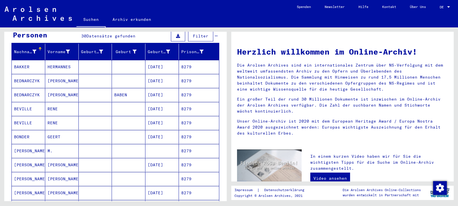
click at [27, 90] on mat-cell "BEDNARCZYK" at bounding box center [28, 95] width 33 height 14
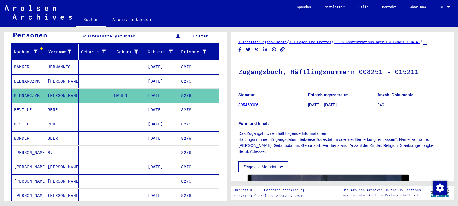
click at [27, 106] on mat-cell "BEVILLE" at bounding box center [28, 110] width 33 height 14
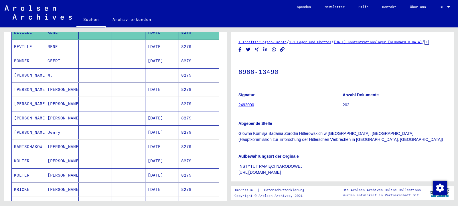
scroll to position [154, 0]
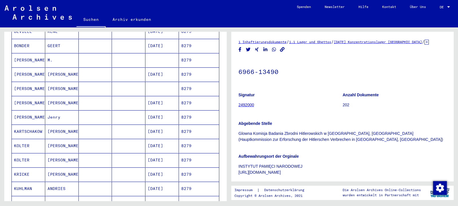
click at [20, 140] on mat-cell "KOLTER" at bounding box center [28, 146] width 33 height 14
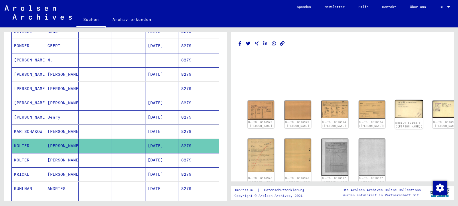
click at [395, 111] on img at bounding box center [409, 109] width 28 height 18
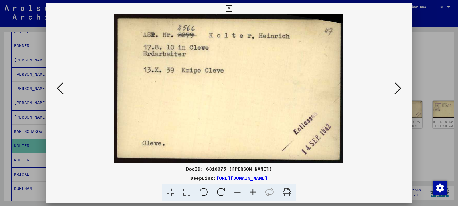
click at [400, 88] on icon at bounding box center [397, 89] width 7 height 14
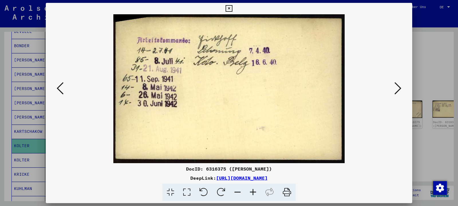
click at [400, 88] on icon at bounding box center [397, 89] width 7 height 14
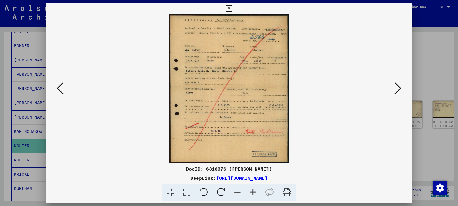
click at [59, 88] on icon at bounding box center [60, 89] width 7 height 14
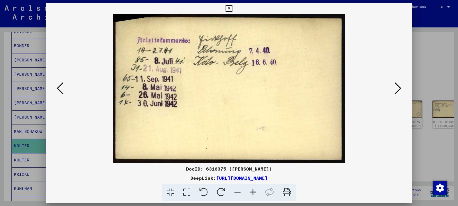
click at [232, 9] on icon at bounding box center [228, 8] width 7 height 7
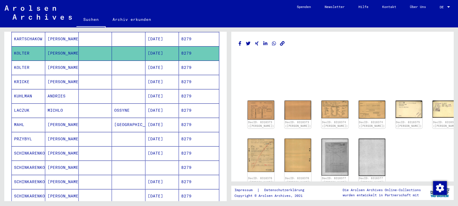
scroll to position [278, 0]
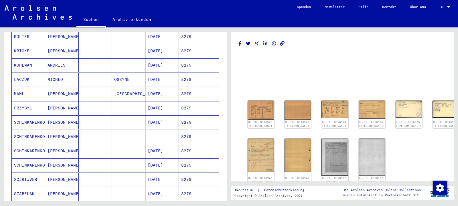
click at [32, 118] on mat-cell "SCHINKARENKO" at bounding box center [28, 123] width 33 height 14
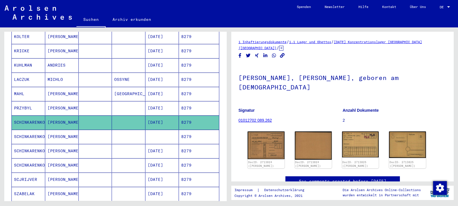
click at [34, 130] on mat-cell "SCHINKARENKO" at bounding box center [28, 137] width 33 height 14
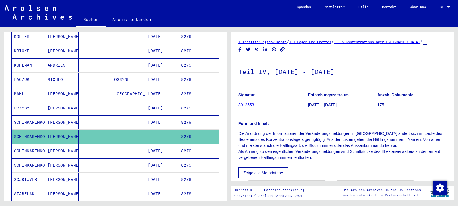
click at [37, 146] on mat-cell "SCHINKARENKO" at bounding box center [28, 151] width 33 height 14
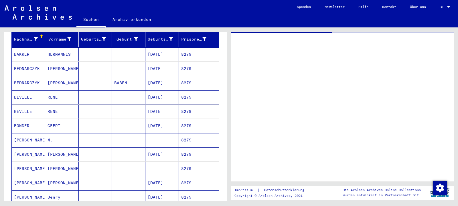
scroll to position [62, 0]
